Goal: Information Seeking & Learning: Learn about a topic

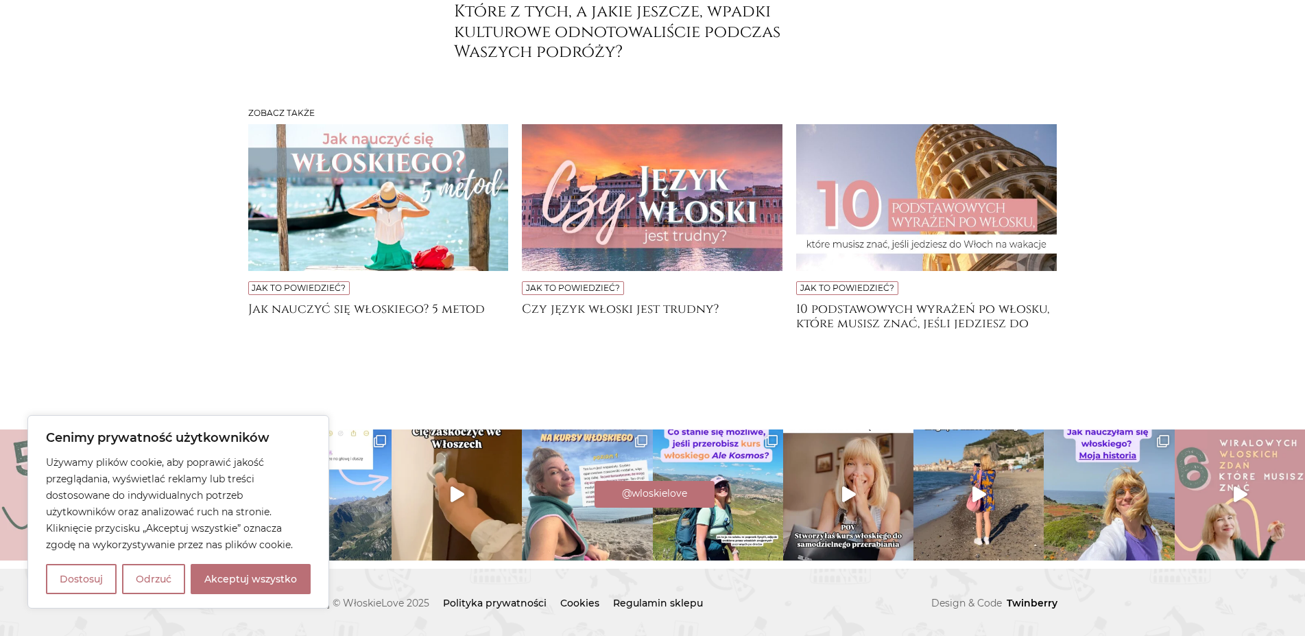
scroll to position [7305, 0]
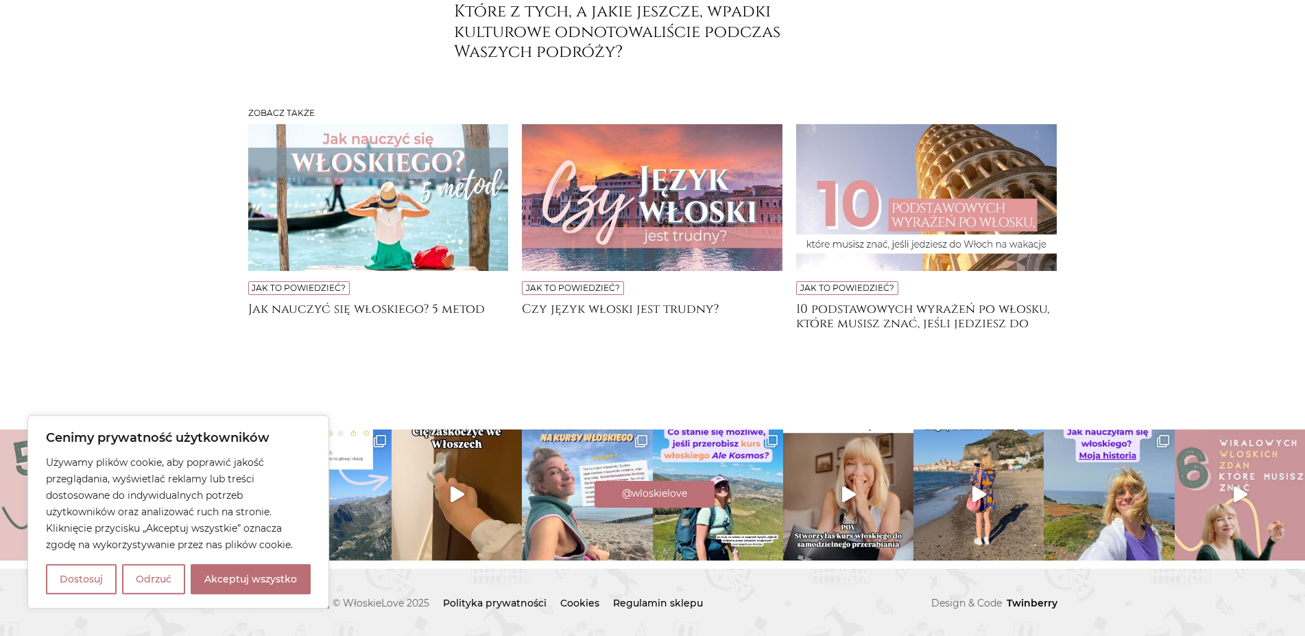
scroll to position [7614, 0]
click at [911, 329] on h4 "10 podstawowych wyrażeń po włosku, które musisz znać, jeśli jedziesz do [GEOGRA…" at bounding box center [926, 315] width 261 height 27
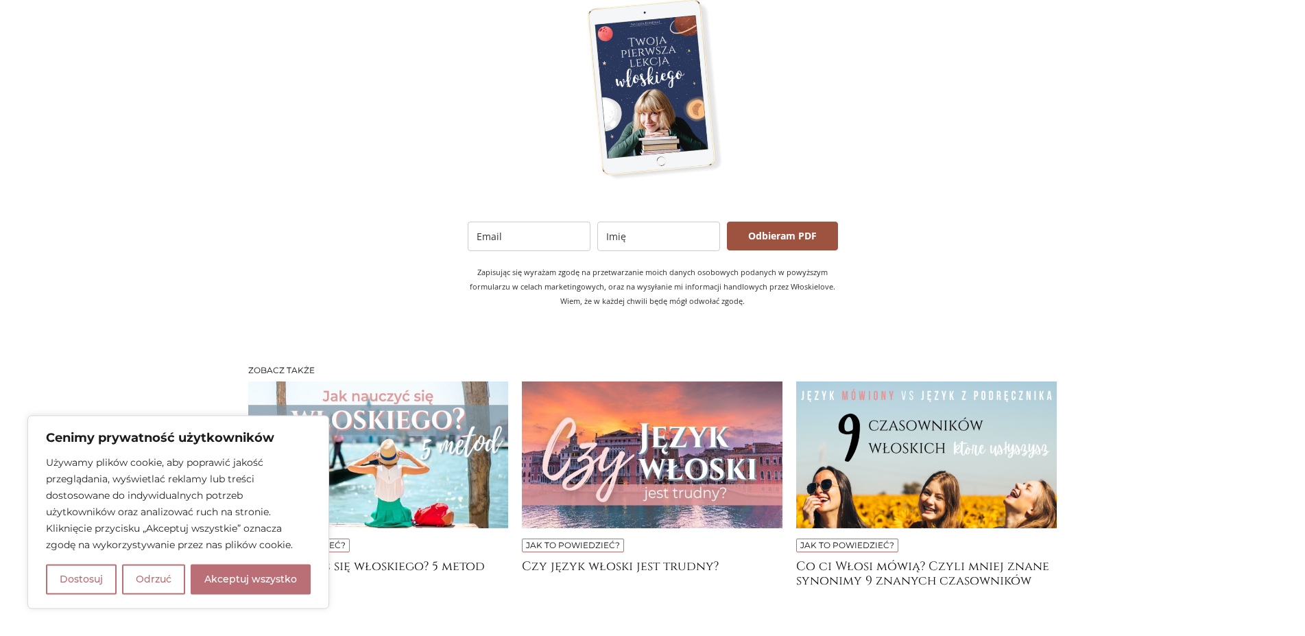
scroll to position [2778, 0]
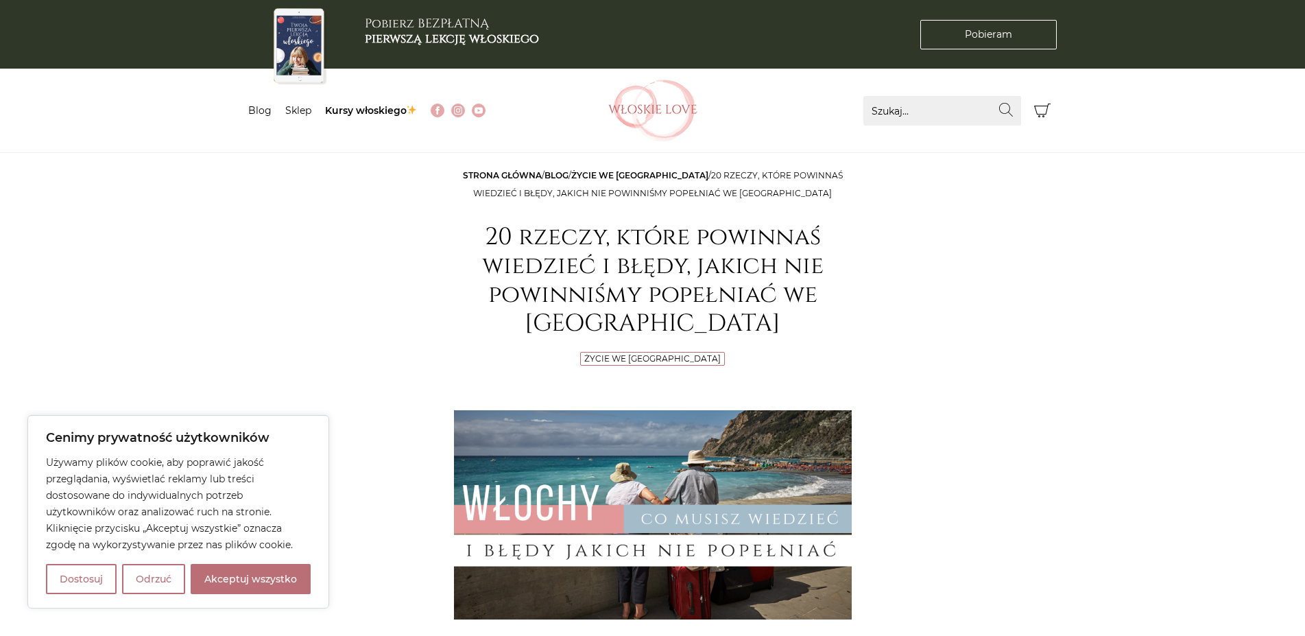
scroll to position [8643, 0]
